Goal: Task Accomplishment & Management: Manage account settings

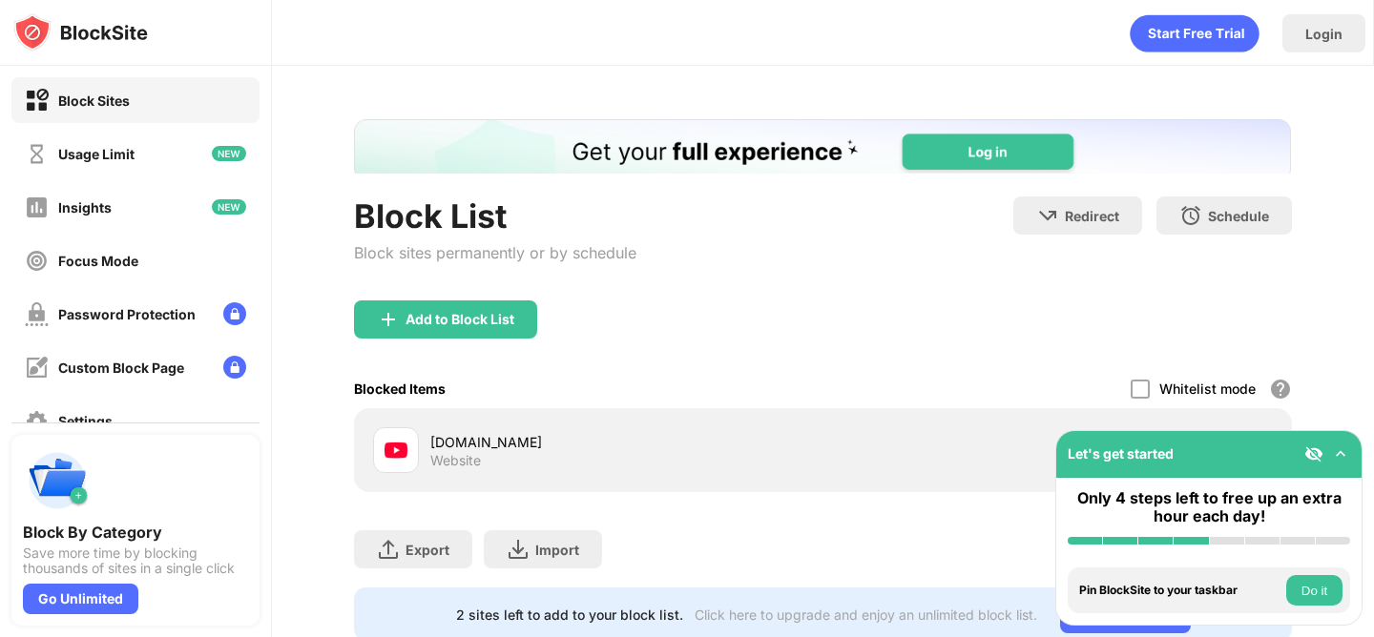
scroll to position [1, 0]
click at [1137, 382] on div at bounding box center [1140, 388] width 19 height 19
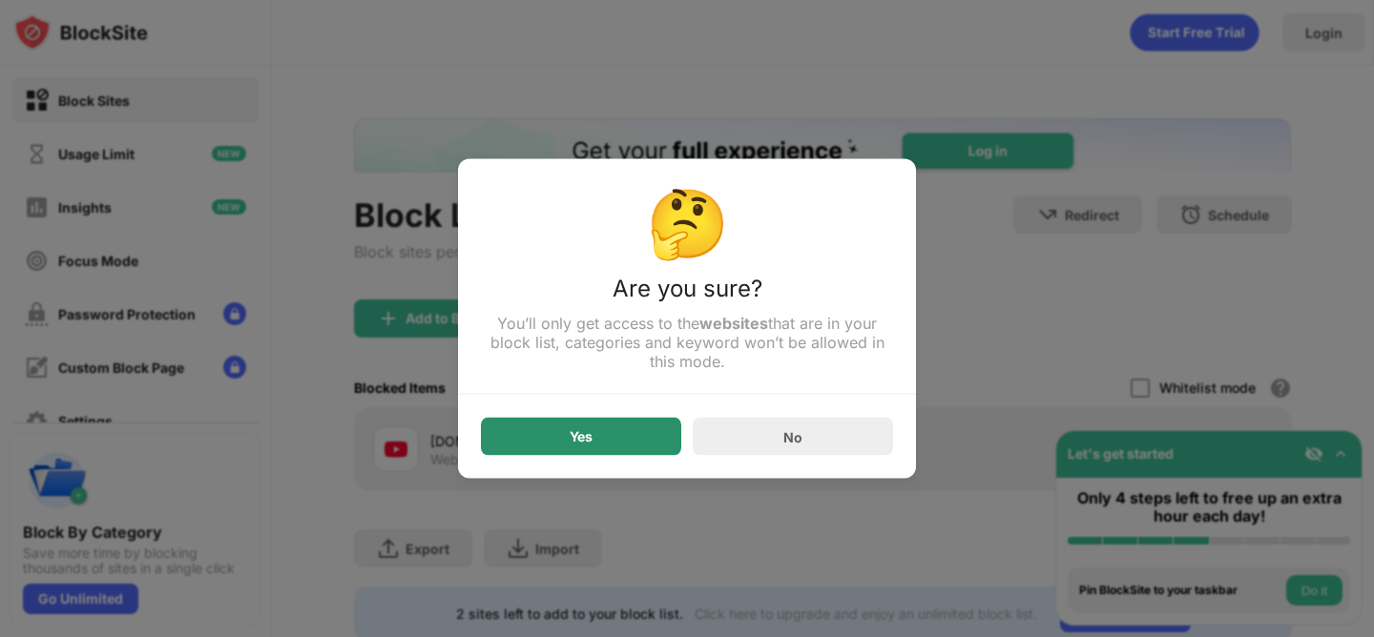
click at [613, 437] on div "Yes" at bounding box center [581, 437] width 200 height 38
